Goal: Task Accomplishment & Management: Manage account settings

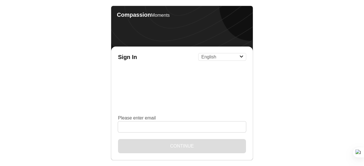
drag, startPoint x: 0, startPoint y: 0, endPoint x: 185, endPoint y: 77, distance: 200.3
click at [185, 77] on div "Sign In English Español Français አማርኛ ဗမာ bahasa Indonesia Oromiffa Português ස…" at bounding box center [182, 104] width 142 height 114
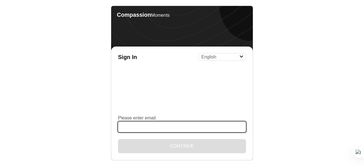
click at [138, 130] on input "Please enter email" at bounding box center [182, 127] width 128 height 11
type input "[EMAIL_ADDRESS][DOMAIN_NAME]"
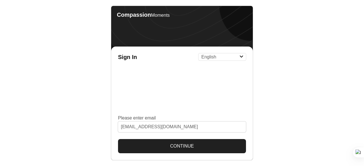
click at [180, 146] on button "Continue" at bounding box center [182, 146] width 128 height 14
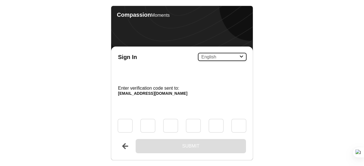
click at [240, 57] on select "English Español Français አማርኛ ဗမာ bahasa Indonesia Oromiffa Português සිංහල Kis…" at bounding box center [221, 56] width 47 height 7
click at [289, 76] on body "Compassion Moments Sign In English Español Français አማርኛ ဗမာ bahasa Indonesia O…" at bounding box center [182, 83] width 364 height 166
click at [122, 148] on button "Back" at bounding box center [125, 146] width 14 height 14
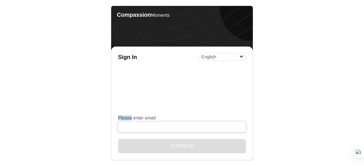
drag, startPoint x: 132, startPoint y: 121, endPoint x: 134, endPoint y: 128, distance: 8.4
click at [134, 128] on div "Please enter email" at bounding box center [182, 124] width 128 height 16
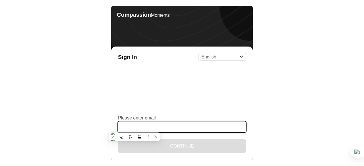
click at [134, 128] on input "Please enter email" at bounding box center [182, 127] width 128 height 11
type input "[EMAIL_ADDRESS][DOMAIN_NAME]"
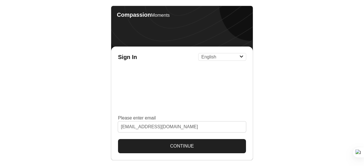
click at [181, 146] on button "Continue" at bounding box center [182, 146] width 128 height 14
